Goal: Task Accomplishment & Management: Complete application form

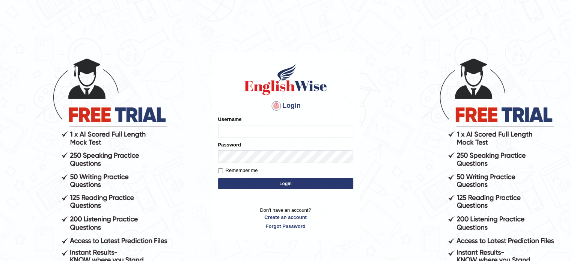
click at [228, 131] on input "Username" at bounding box center [285, 131] width 135 height 13
type input "[EMAIL_ADDRESS][DOMAIN_NAME]"
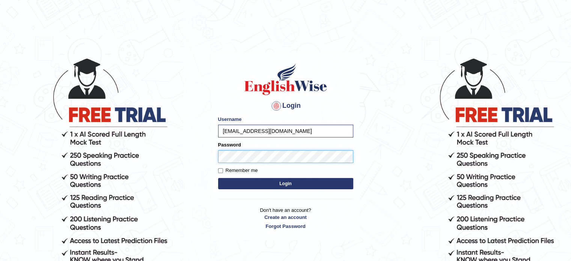
click at [218, 178] on button "Login" at bounding box center [285, 183] width 135 height 11
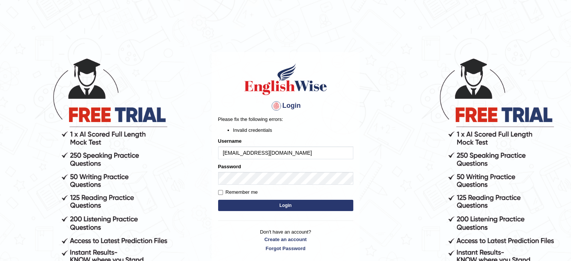
click at [310, 205] on button "Login" at bounding box center [285, 205] width 135 height 11
click at [293, 152] on input "[EMAIL_ADDRESS][DOMAIN_NAME]" at bounding box center [285, 152] width 135 height 13
click at [277, 245] on link "Forgot Password" at bounding box center [285, 248] width 135 height 7
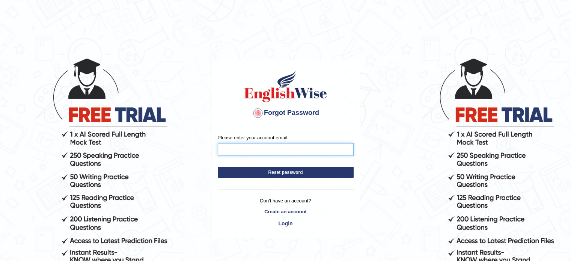
click at [246, 147] on input "Please enter your account email" at bounding box center [286, 149] width 136 height 13
type input "[EMAIL_ADDRESS][DOMAIN_NAME]"
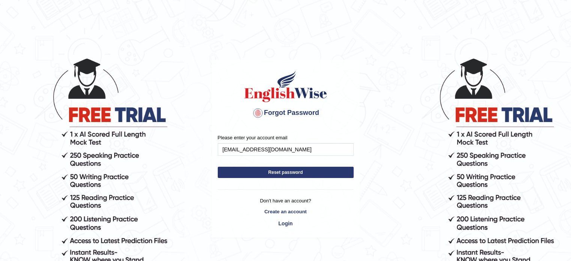
click at [277, 174] on button "Reset password" at bounding box center [286, 172] width 136 height 11
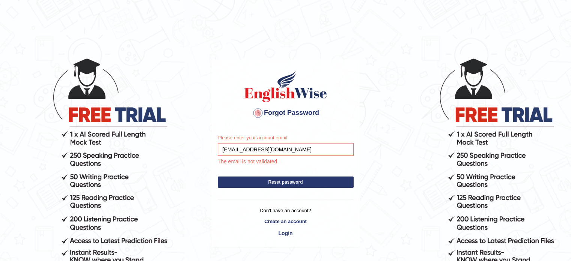
click at [296, 181] on button "Reset password" at bounding box center [286, 181] width 136 height 11
click at [248, 176] on button "Reset password" at bounding box center [286, 181] width 136 height 11
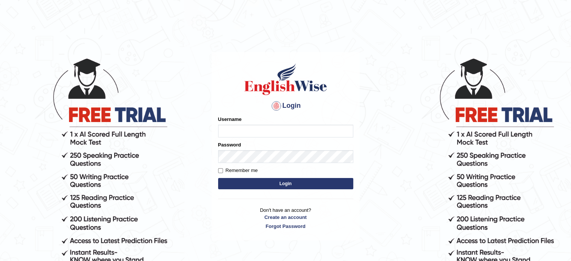
click at [243, 125] on input "Username" at bounding box center [285, 131] width 135 height 13
type input "[PERSON_NAME]"
click at [225, 150] on div "Password" at bounding box center [285, 152] width 135 height 22
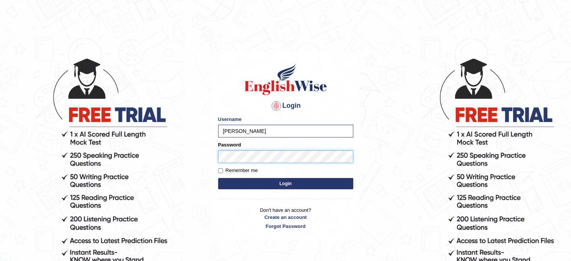
click at [218, 178] on button "Login" at bounding box center [285, 183] width 135 height 11
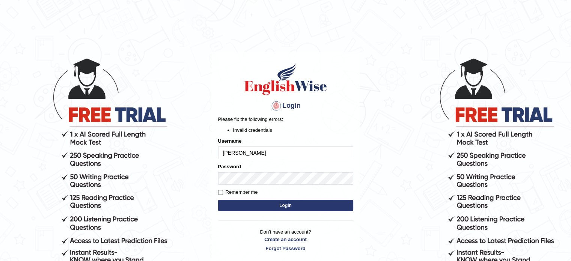
click at [281, 200] on button "Login" at bounding box center [285, 205] width 135 height 11
click at [262, 149] on input "[PERSON_NAME]" at bounding box center [285, 152] width 135 height 13
type input "y"
type input "Yeshi Zangpo"
click at [290, 207] on button "Login" at bounding box center [285, 205] width 135 height 11
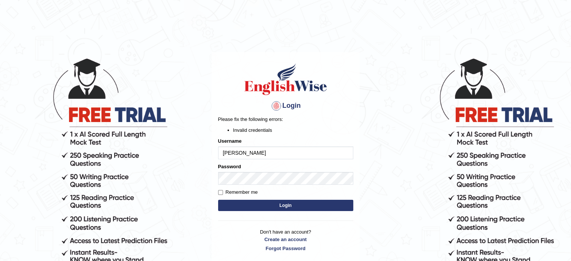
click at [257, 153] on input "Yeshi Zangpo" at bounding box center [285, 152] width 135 height 13
type input "Y"
type input "0450861638"
click at [218, 200] on button "Login" at bounding box center [285, 205] width 135 height 11
click at [280, 203] on button "Login" at bounding box center [285, 205] width 135 height 11
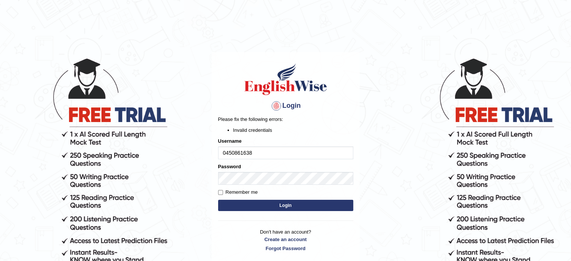
click at [280, 203] on button "Login" at bounding box center [285, 205] width 135 height 11
click at [230, 226] on div "Login Please fix the following errors: Invalid credentials Username 0450861638 …" at bounding box center [286, 157] width 148 height 210
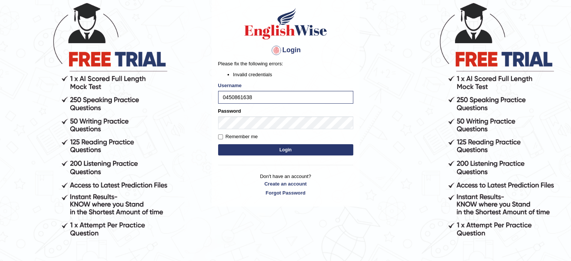
scroll to position [69, 0]
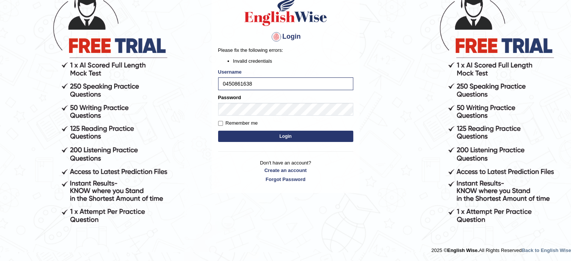
click at [230, 192] on html "Login Please fix the following errors: Invalid credentials Username 0450861638 …" at bounding box center [285, 61] width 571 height 261
click at [234, 192] on html "Login Please fix the following errors: Invalid credentials Username 0450861638 …" at bounding box center [285, 61] width 571 height 261
click at [289, 167] on link "Create an account" at bounding box center [285, 170] width 135 height 7
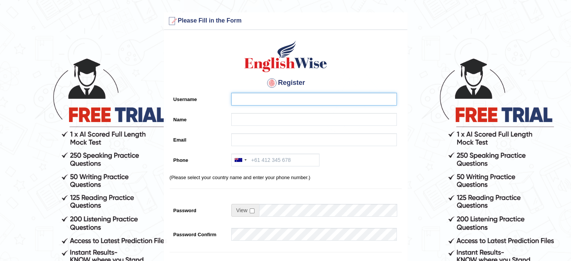
click at [290, 101] on input "Username" at bounding box center [313, 99] width 165 height 13
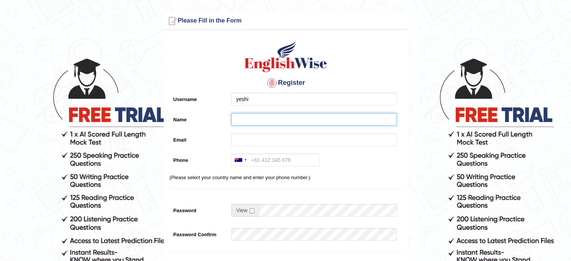
click at [258, 118] on input "Name" at bounding box center [313, 119] width 165 height 13
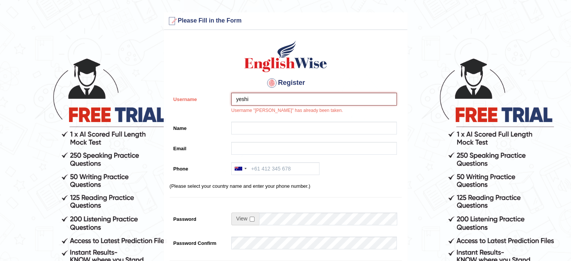
click at [255, 99] on input "yeshi" at bounding box center [313, 99] width 165 height 13
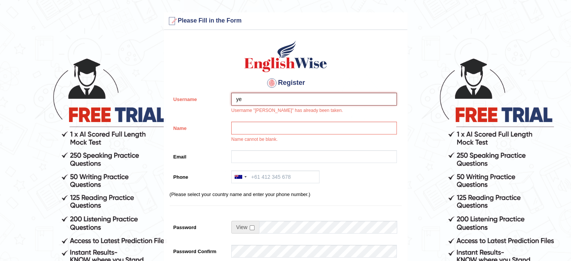
type input "y"
type input "Z"
type input "Radanamgay"
click at [254, 120] on div "Register Username Radanamgay Username "yeshi" has already been taken. Name Name…" at bounding box center [285, 199] width 243 height 330
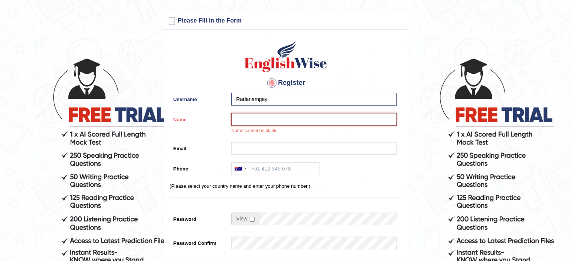
click at [252, 126] on div "Name cannot be blank." at bounding box center [311, 125] width 169 height 25
type input "Yeshi Zangpo"
click at [250, 149] on input "Email" at bounding box center [313, 148] width 165 height 13
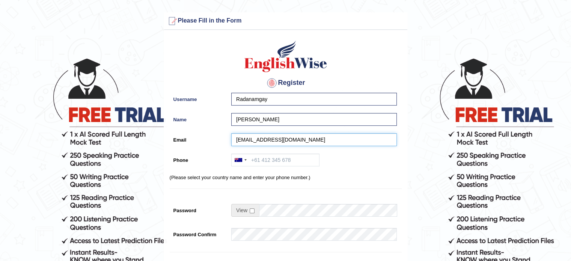
type input "[EMAIL_ADDRESS][DOMAIN_NAME]"
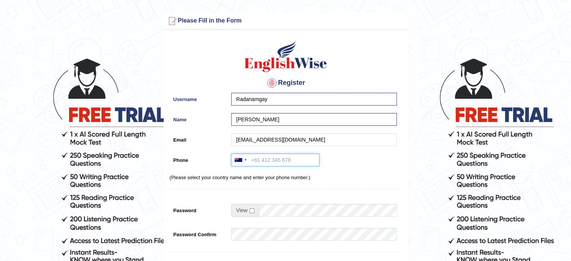
click at [262, 162] on input "Phone" at bounding box center [275, 159] width 88 height 13
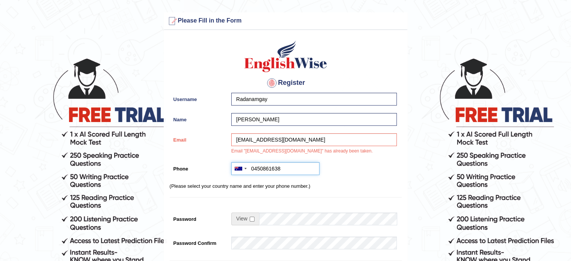
type input "0450861638"
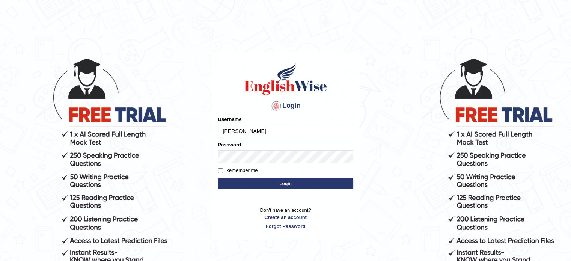
type input "[PERSON_NAME]"
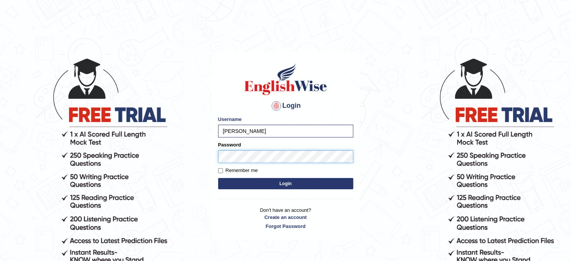
click at [218, 178] on button "Login" at bounding box center [285, 183] width 135 height 11
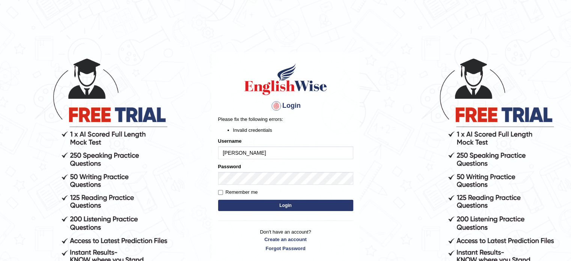
click at [256, 206] on button "Login" at bounding box center [285, 205] width 135 height 11
click at [288, 247] on link "Forgot Password" at bounding box center [285, 248] width 135 height 7
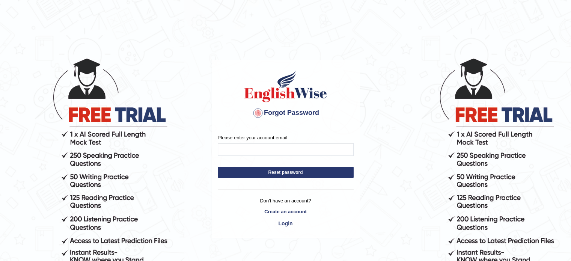
click at [287, 246] on main "Forgot Password Please enter your account email Reset password Don't have an ac…" at bounding box center [286, 151] width 150 height 244
click at [265, 151] on input "Please enter your account email" at bounding box center [286, 149] width 136 height 13
click at [264, 146] on input "Please enter your account email" at bounding box center [286, 149] width 136 height 13
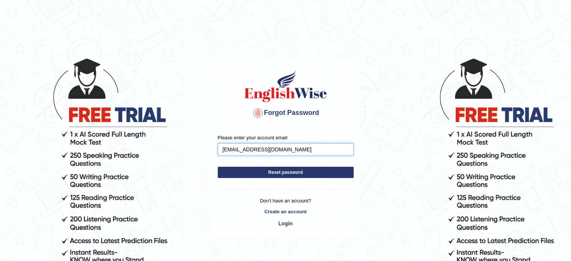
type input "[EMAIL_ADDRESS][DOMAIN_NAME]"
click at [280, 168] on button "Reset password" at bounding box center [286, 172] width 136 height 11
